Goal: Information Seeking & Learning: Learn about a topic

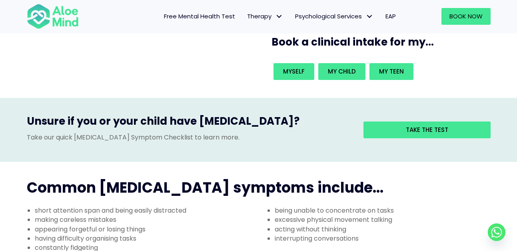
scroll to position [104, 0]
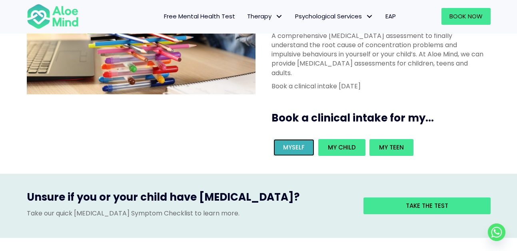
click at [290, 139] on link "Myself" at bounding box center [294, 147] width 41 height 17
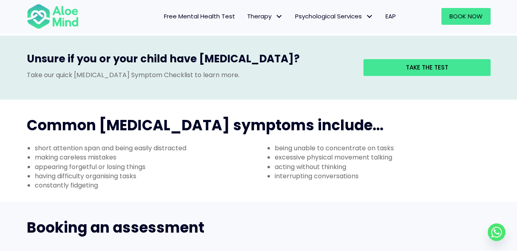
scroll to position [227, 0]
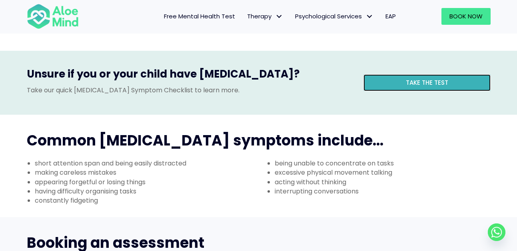
click at [383, 74] on link "Take the test" at bounding box center [426, 82] width 127 height 17
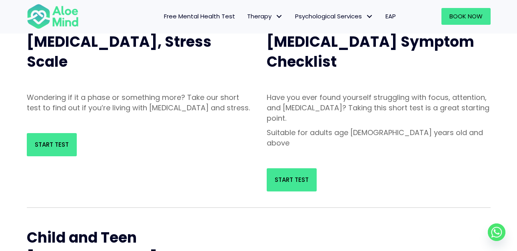
scroll to position [61, 0]
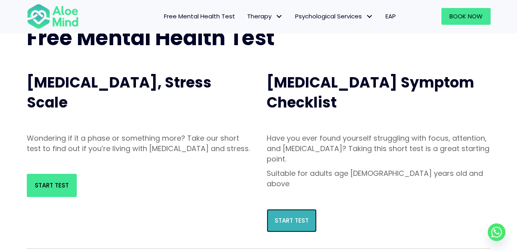
click at [299, 216] on span "Start Test" at bounding box center [292, 220] width 34 height 8
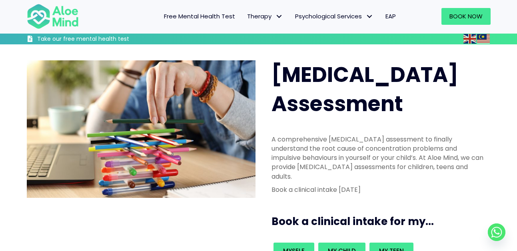
scroll to position [138, 0]
